Goal: Complete application form

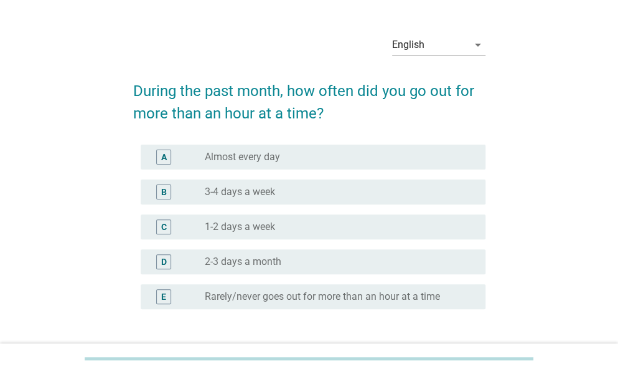
scroll to position [31, 0]
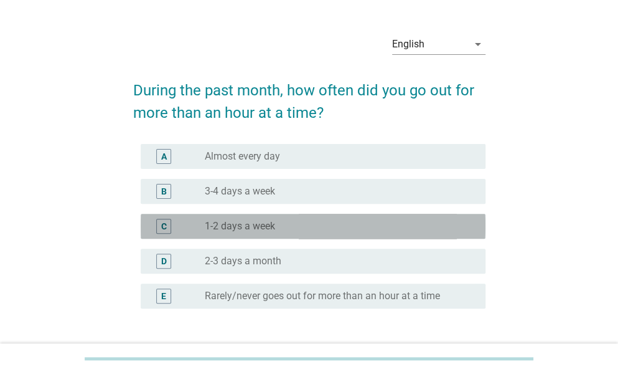
click at [270, 233] on div "C radio_button_unchecked 1-2 days a week" at bounding box center [313, 226] width 345 height 25
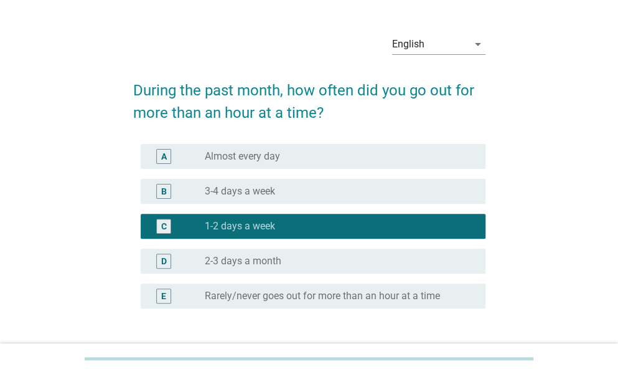
scroll to position [126, 0]
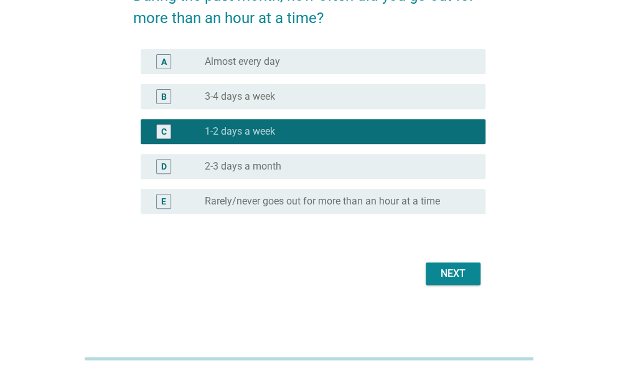
click at [453, 270] on div "Next" at bounding box center [453, 273] width 35 height 15
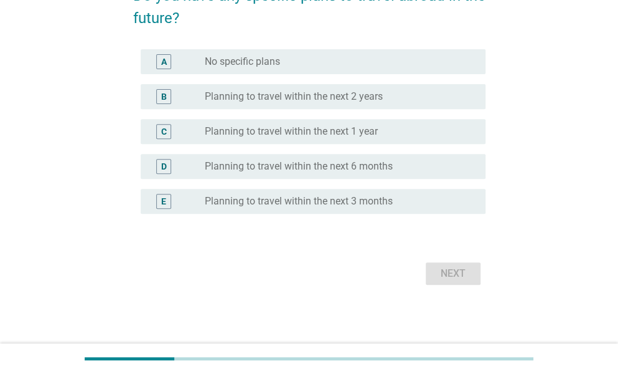
scroll to position [0, 0]
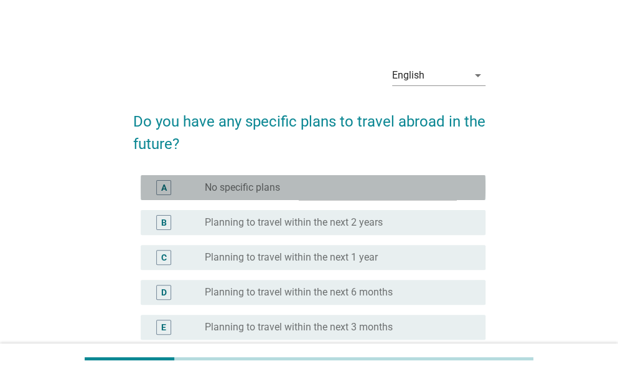
click at [301, 185] on div "radio_button_unchecked No specific plans" at bounding box center [335, 187] width 261 height 12
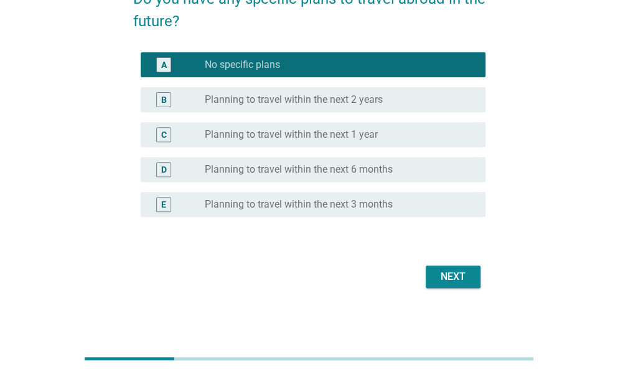
scroll to position [126, 0]
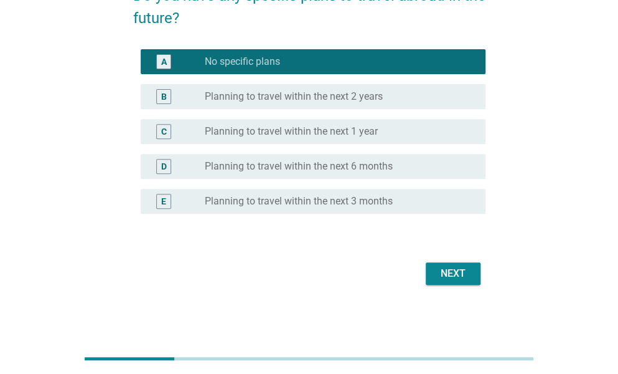
click at [450, 271] on div "Next" at bounding box center [453, 273] width 35 height 15
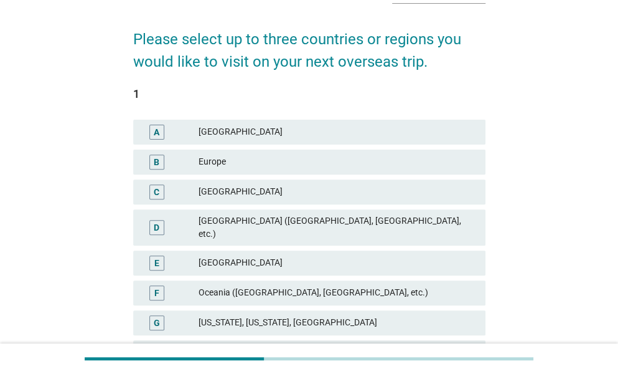
scroll to position [92, 0]
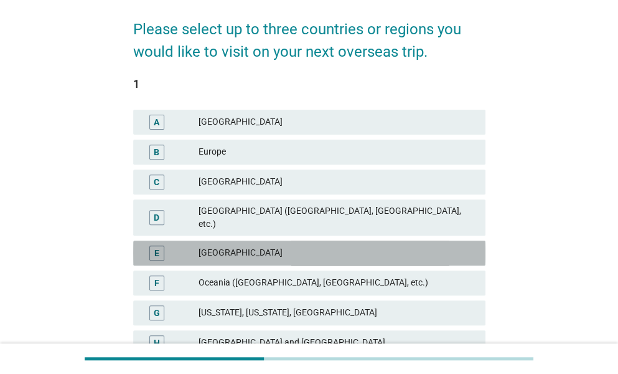
click at [303, 245] on div "[GEOGRAPHIC_DATA]" at bounding box center [337, 252] width 277 height 15
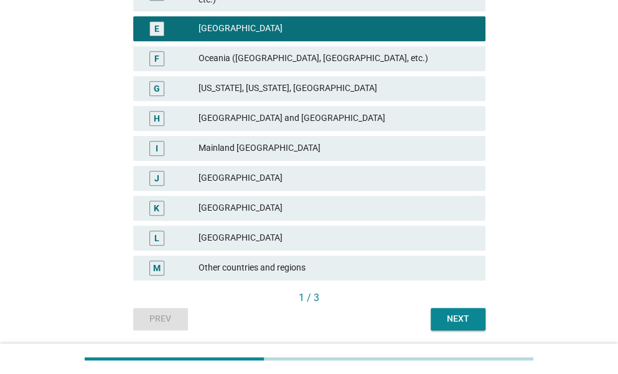
scroll to position [347, 0]
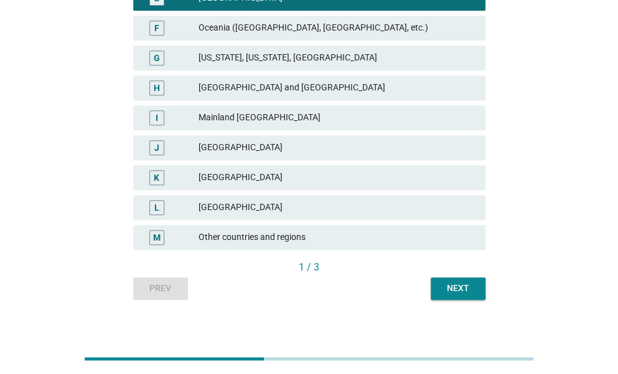
click at [437, 277] on button "Next" at bounding box center [458, 288] width 55 height 22
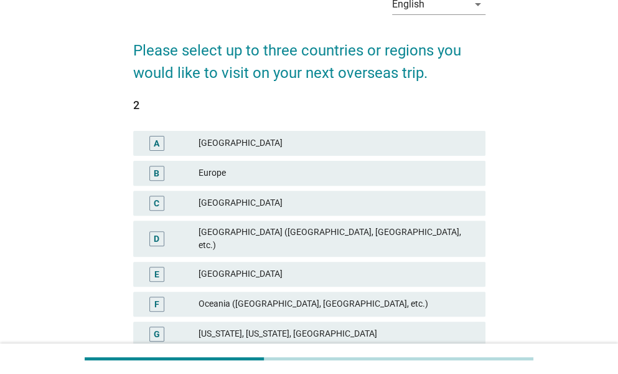
scroll to position [78, 0]
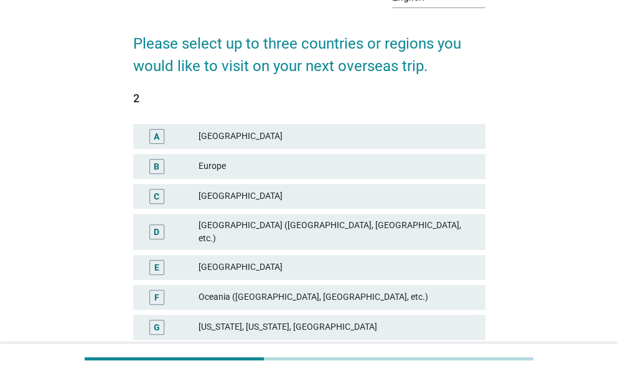
click at [294, 195] on div "[GEOGRAPHIC_DATA]" at bounding box center [337, 196] width 277 height 15
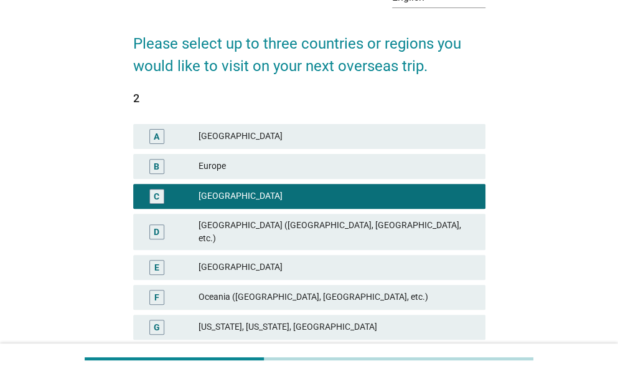
scroll to position [347, 0]
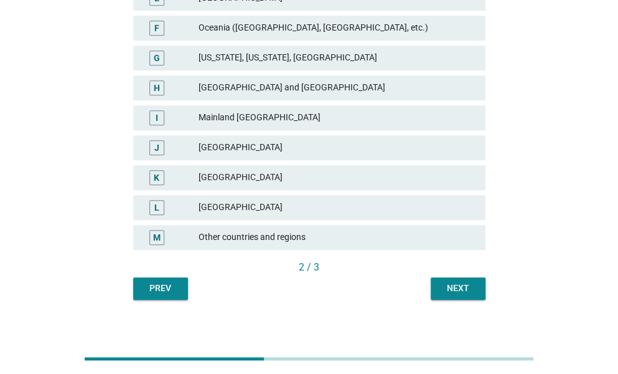
click at [464, 281] on div "Next" at bounding box center [458, 287] width 35 height 13
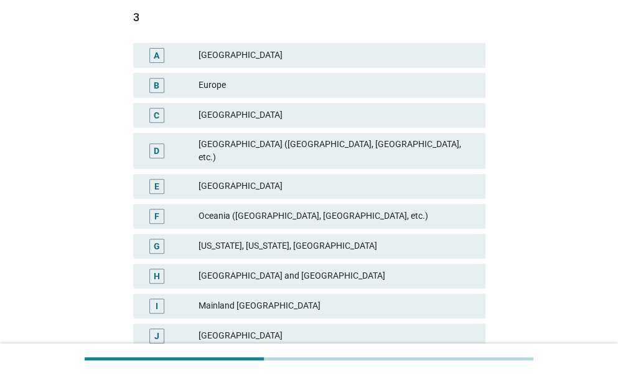
scroll to position [172, 0]
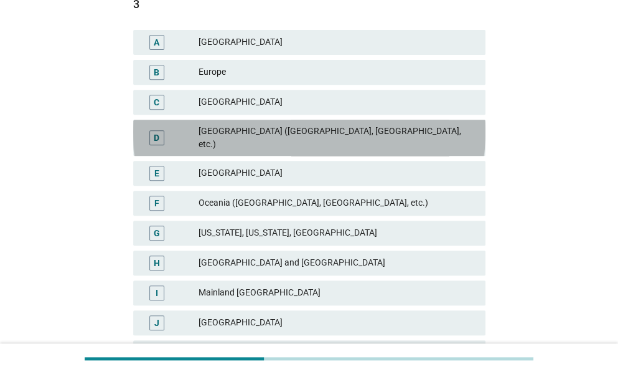
click at [286, 128] on div "[GEOGRAPHIC_DATA] ([GEOGRAPHIC_DATA], [GEOGRAPHIC_DATA], etc.)" at bounding box center [337, 138] width 277 height 26
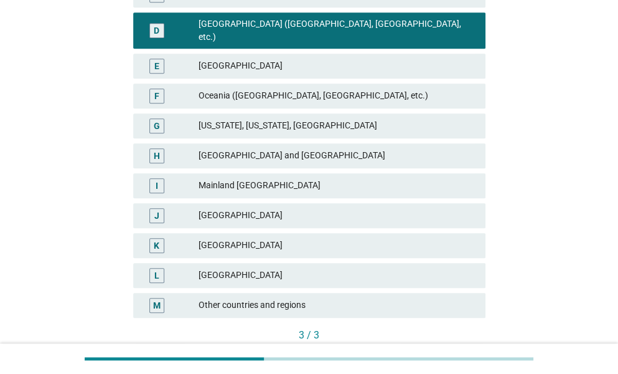
scroll to position [303, 0]
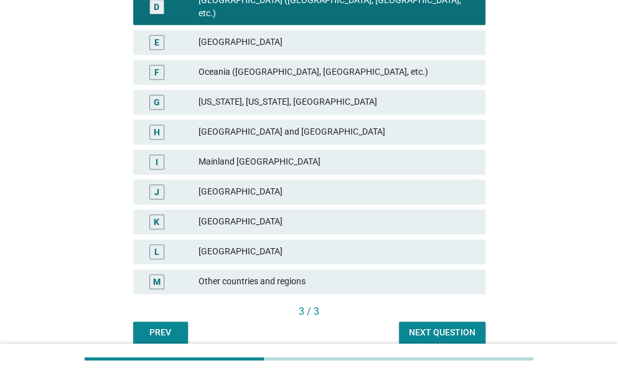
click at [262, 214] on div "[GEOGRAPHIC_DATA]" at bounding box center [337, 221] width 277 height 15
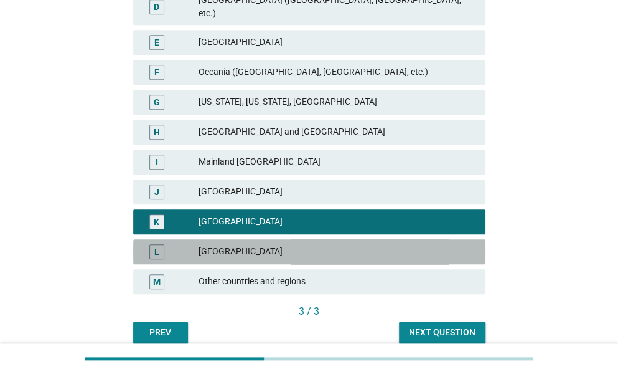
click at [261, 244] on div "[GEOGRAPHIC_DATA]" at bounding box center [337, 251] width 277 height 15
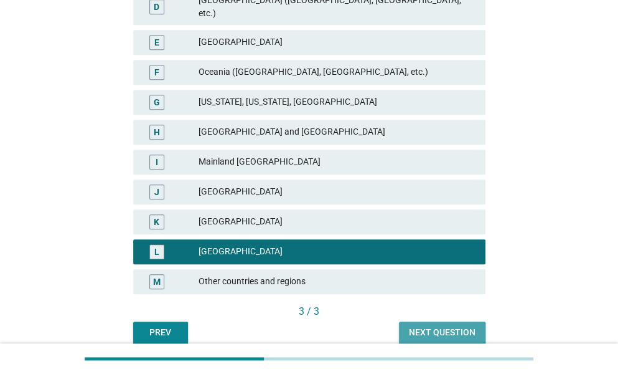
click at [443, 326] on div "Next question" at bounding box center [442, 332] width 67 height 13
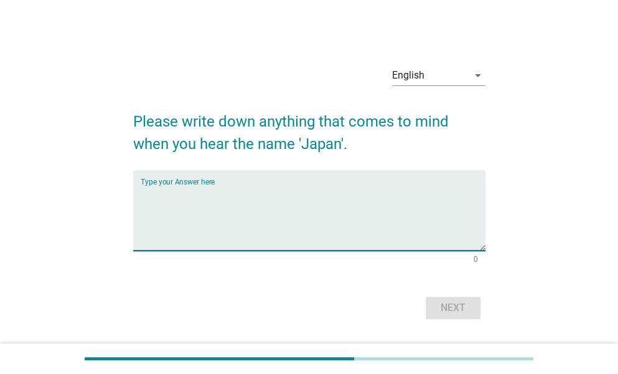
click at [325, 212] on textarea "Type your Answer here" at bounding box center [313, 217] width 345 height 65
type textarea "culture"
click at [459, 310] on div "Next" at bounding box center [453, 307] width 35 height 15
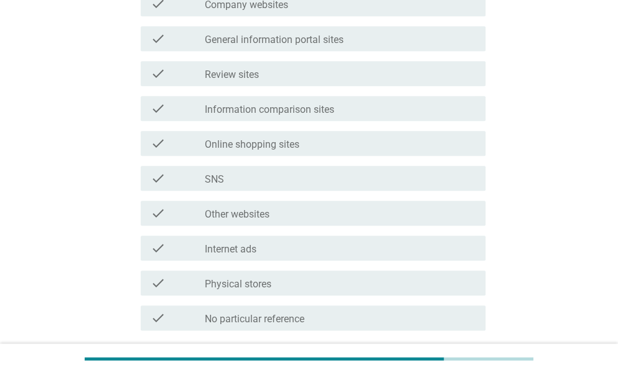
scroll to position [381, 0]
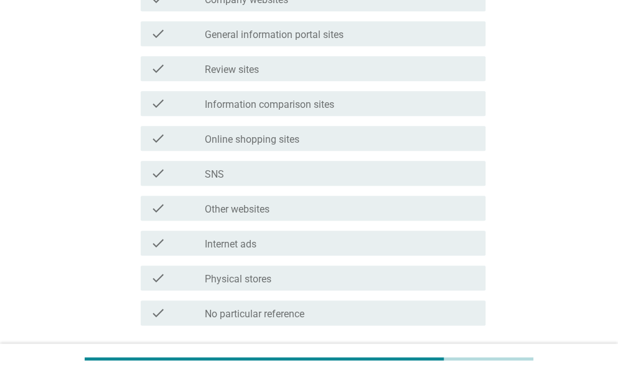
click at [253, 240] on label "Internet ads" at bounding box center [231, 244] width 52 height 12
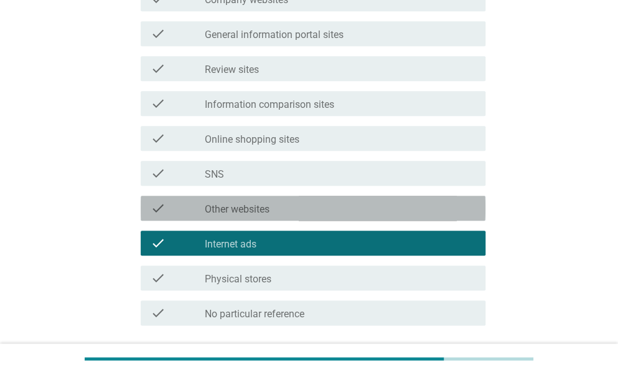
click at [250, 211] on label "Other websites" at bounding box center [237, 209] width 65 height 12
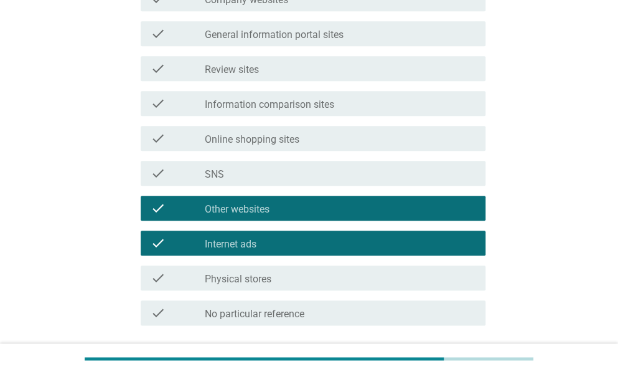
scroll to position [478, 0]
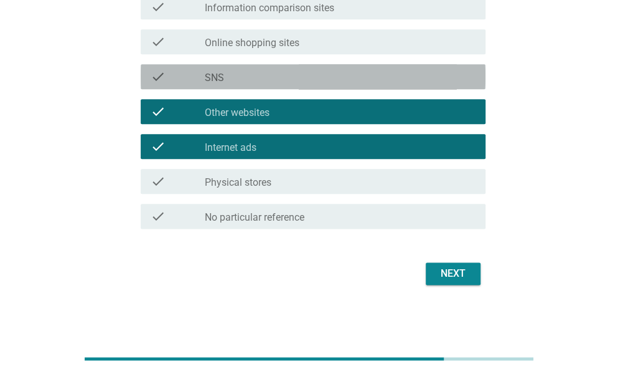
click at [324, 69] on div "check_box_outline_blank SNS" at bounding box center [340, 76] width 271 height 15
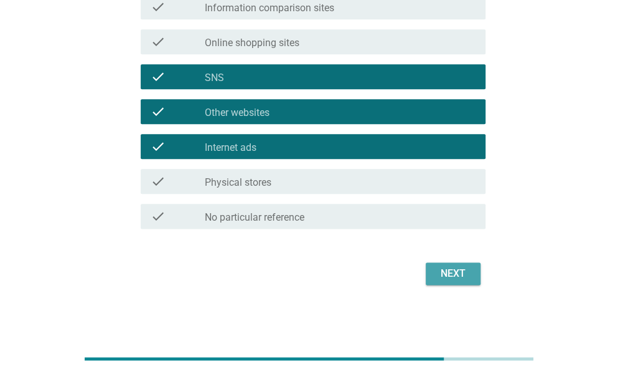
click at [437, 266] on div "Next" at bounding box center [453, 273] width 35 height 15
